Goal: Information Seeking & Learning: Check status

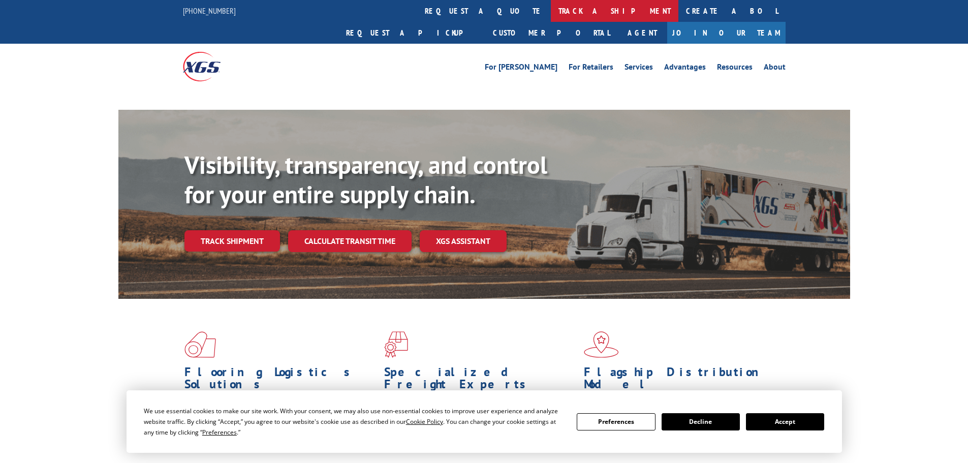
click at [551, 9] on link "track a shipment" at bounding box center [615, 11] width 128 height 22
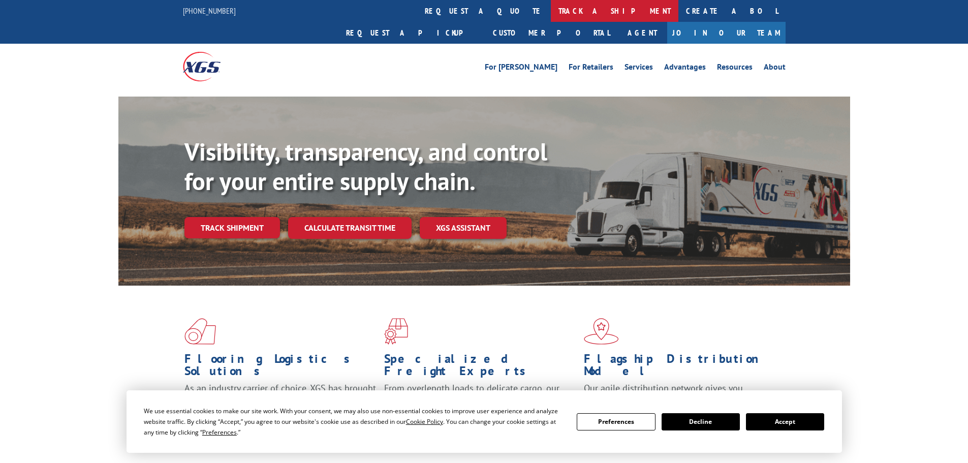
click at [551, 14] on link "track a shipment" at bounding box center [615, 11] width 128 height 22
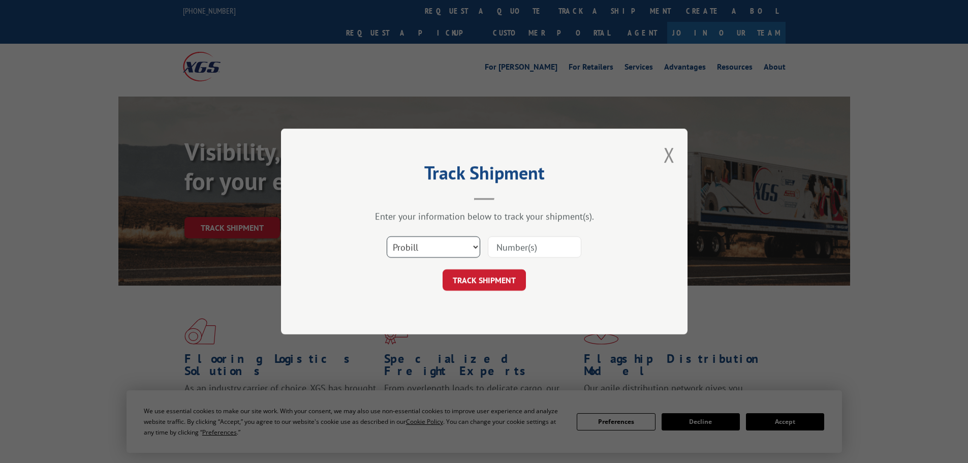
click at [417, 251] on select "Select category... Probill BOL PO" at bounding box center [434, 246] width 94 height 21
select select "bol"
click at [387, 236] on select "Select category... Probill BOL PO" at bounding box center [434, 246] width 94 height 21
click at [533, 257] on input at bounding box center [535, 246] width 94 height 21
paste input "5641675"
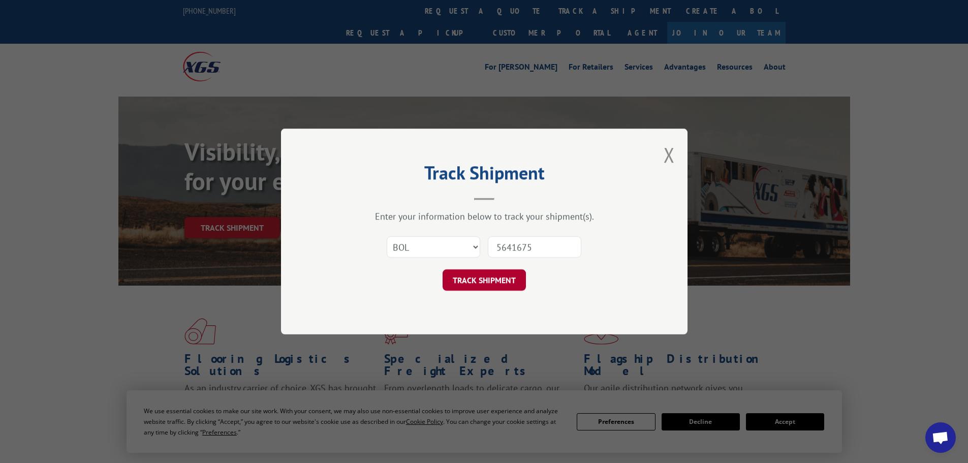
type input "5641675"
click at [511, 277] on button "TRACK SHIPMENT" at bounding box center [484, 279] width 83 height 21
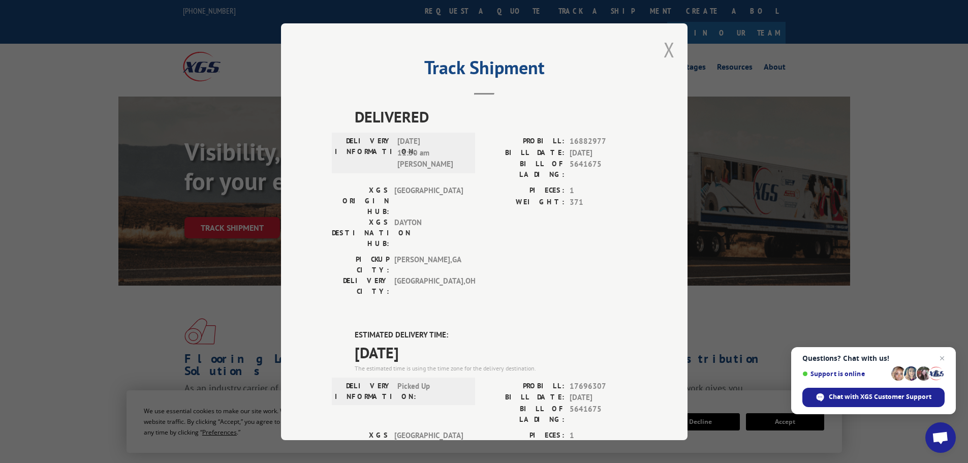
click at [664, 47] on button "Close modal" at bounding box center [669, 49] width 11 height 27
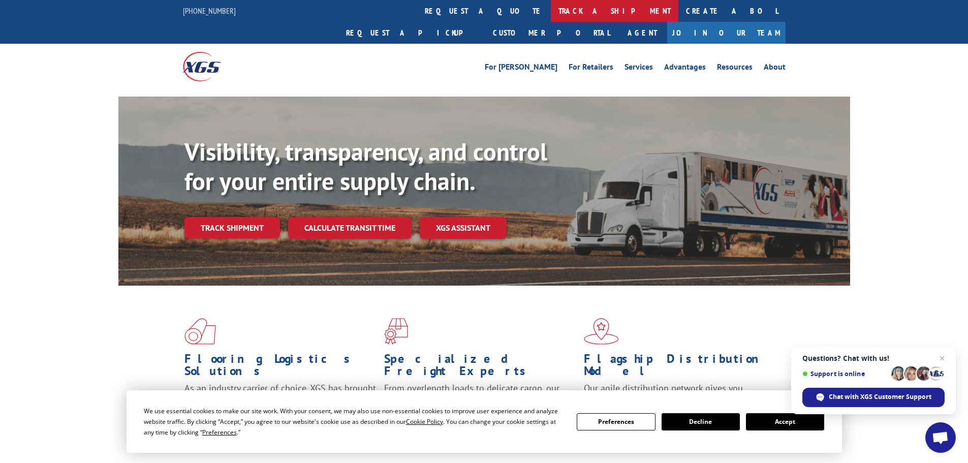
click at [551, 14] on link "track a shipment" at bounding box center [615, 11] width 128 height 22
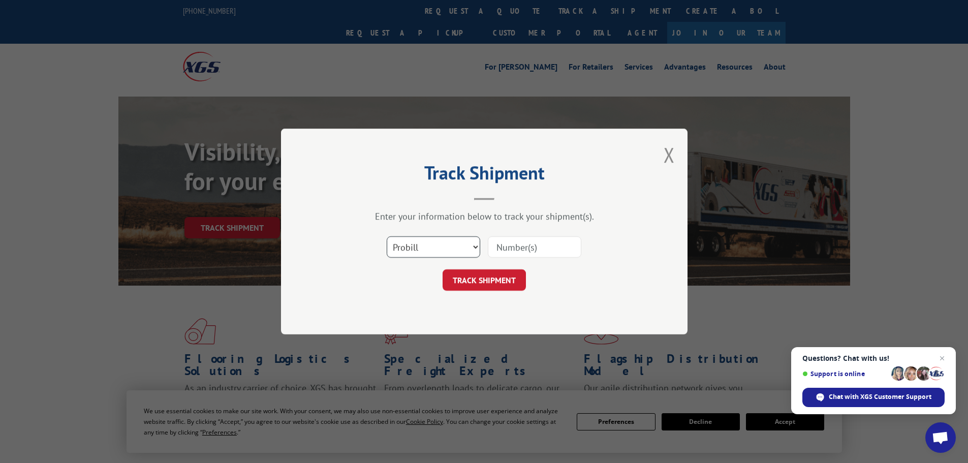
drag, startPoint x: 443, startPoint y: 245, endPoint x: 434, endPoint y: 256, distance: 13.0
click at [443, 245] on select "Select category... Probill BOL PO" at bounding box center [434, 246] width 94 height 21
select select "bol"
click at [387, 236] on select "Select category... Probill BOL PO" at bounding box center [434, 246] width 94 height 21
click at [513, 250] on input at bounding box center [535, 246] width 94 height 21
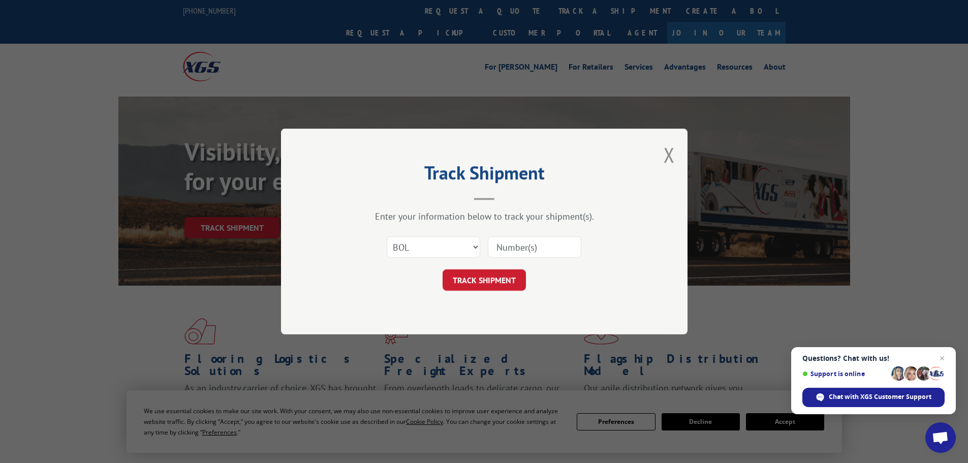
paste input "7083384"
type input "7083384"
click at [505, 270] on button "TRACK SHIPMENT" at bounding box center [484, 279] width 83 height 21
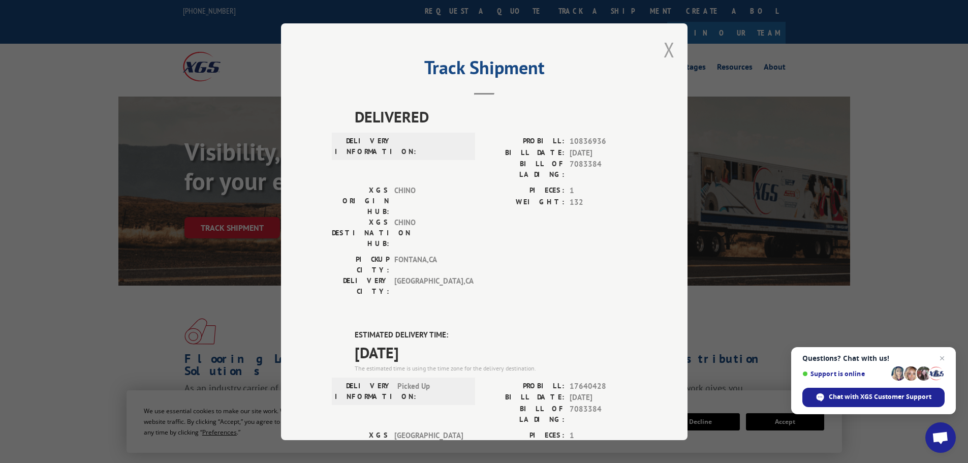
click at [666, 49] on button "Close modal" at bounding box center [669, 49] width 11 height 27
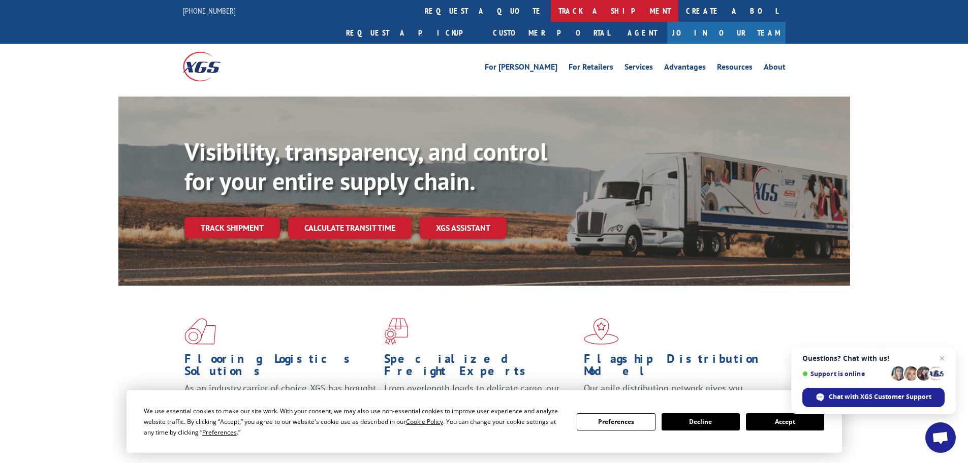
click at [551, 10] on link "track a shipment" at bounding box center [615, 11] width 128 height 22
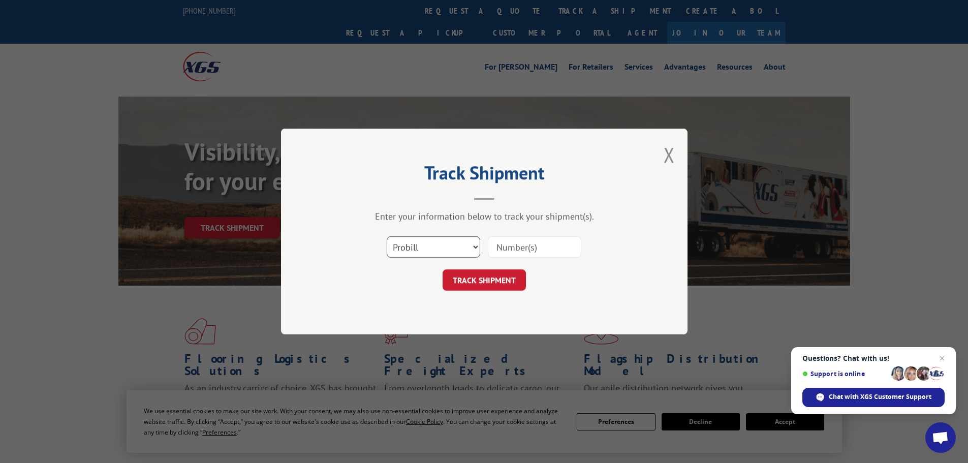
click at [418, 247] on select "Select category... Probill BOL PO" at bounding box center [434, 246] width 94 height 21
select select "bol"
click at [387, 236] on select "Select category... Probill BOL PO" at bounding box center [434, 246] width 94 height 21
click at [506, 248] on input at bounding box center [535, 246] width 94 height 21
paste input "5618837"
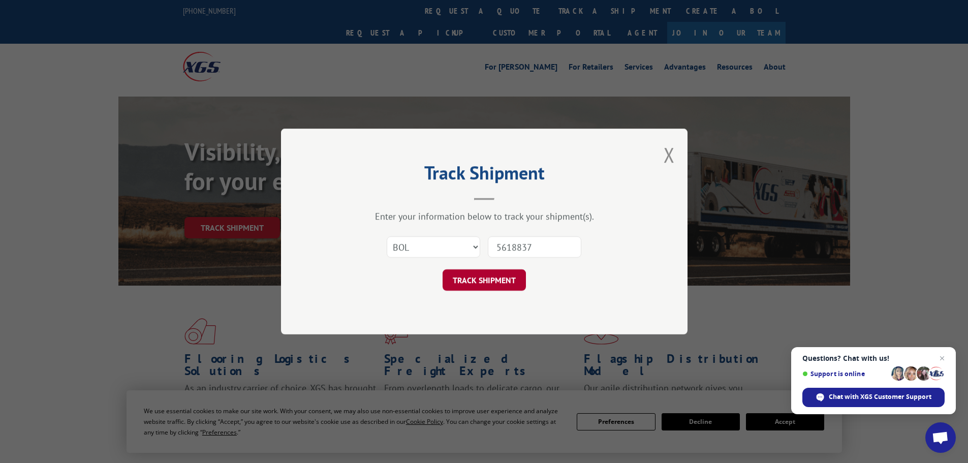
type input "5618837"
click at [499, 278] on button "TRACK SHIPMENT" at bounding box center [484, 279] width 83 height 21
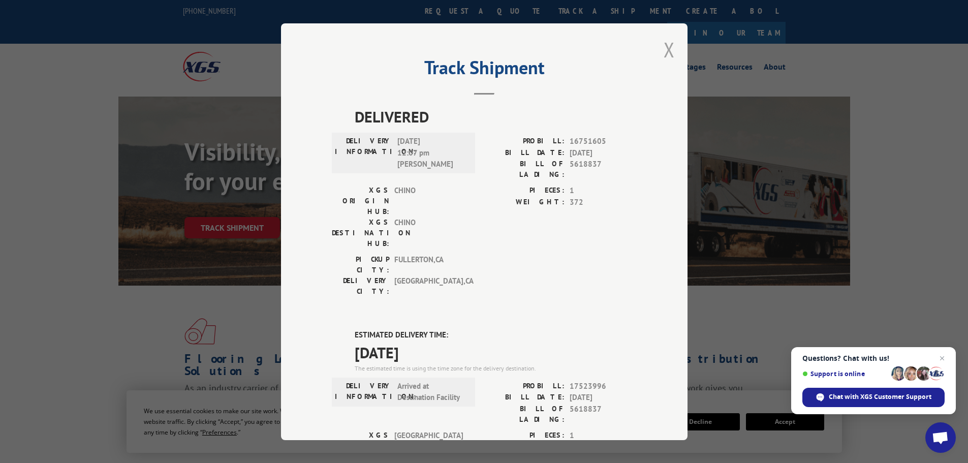
click at [666, 49] on button "Close modal" at bounding box center [669, 49] width 11 height 27
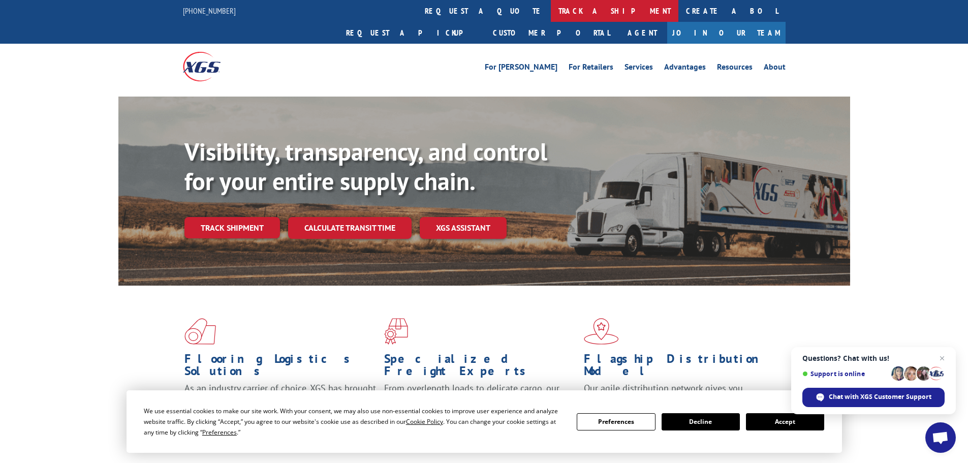
click at [551, 15] on link "track a shipment" at bounding box center [615, 11] width 128 height 22
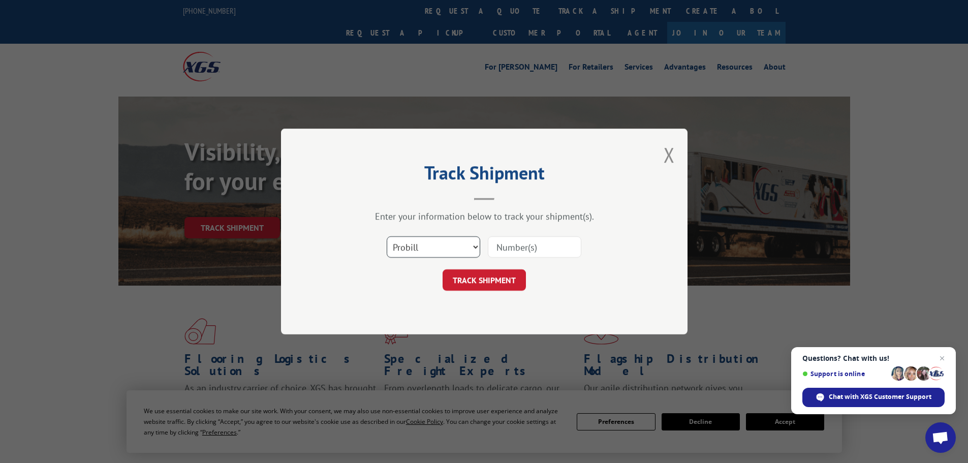
click at [409, 248] on select "Select category... Probill BOL PO" at bounding box center [434, 246] width 94 height 21
select select "bol"
click at [387, 236] on select "Select category... Probill BOL PO" at bounding box center [434, 246] width 94 height 21
click at [500, 252] on input at bounding box center [535, 246] width 94 height 21
paste input "7072921"
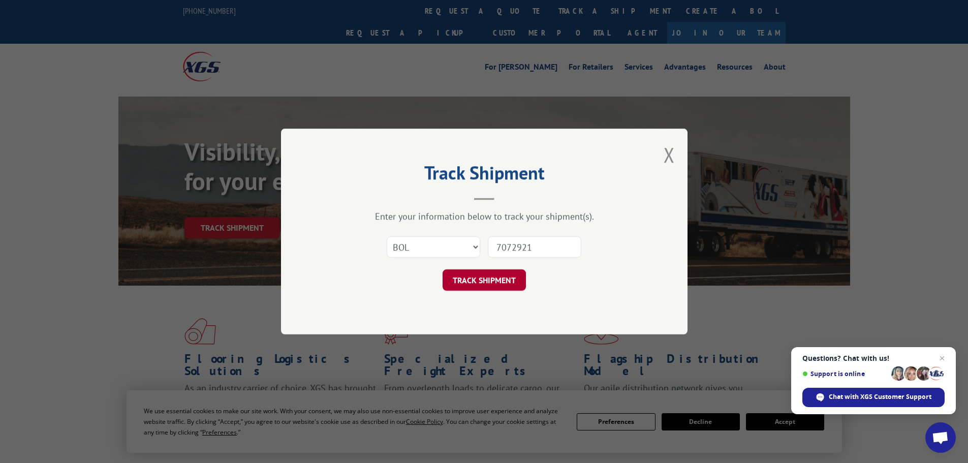
type input "7072921"
click at [485, 279] on button "TRACK SHIPMENT" at bounding box center [484, 279] width 83 height 21
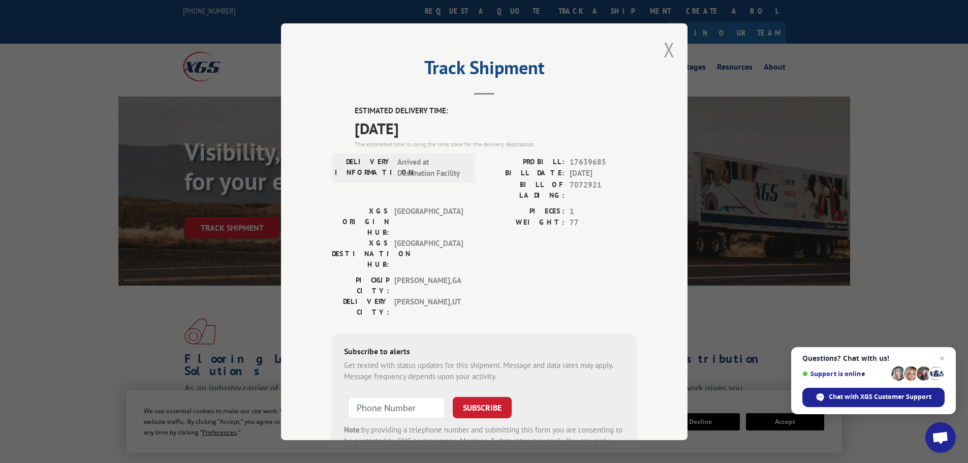
click at [664, 55] on button "Close modal" at bounding box center [669, 49] width 11 height 27
